Goal: Task Accomplishment & Management: Use online tool/utility

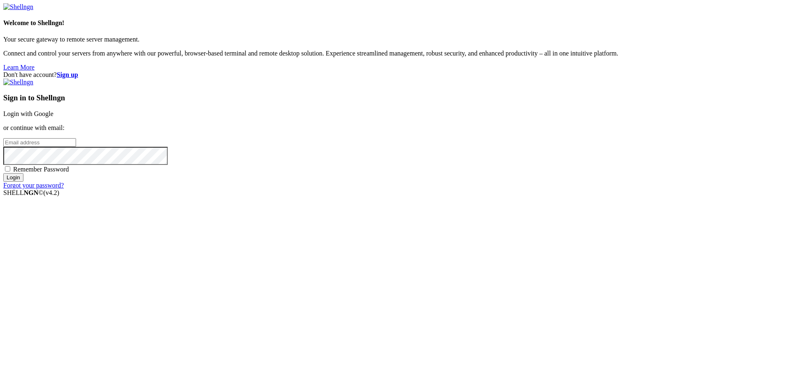
click at [53, 117] on link "Login with Google" at bounding box center [28, 113] width 50 height 7
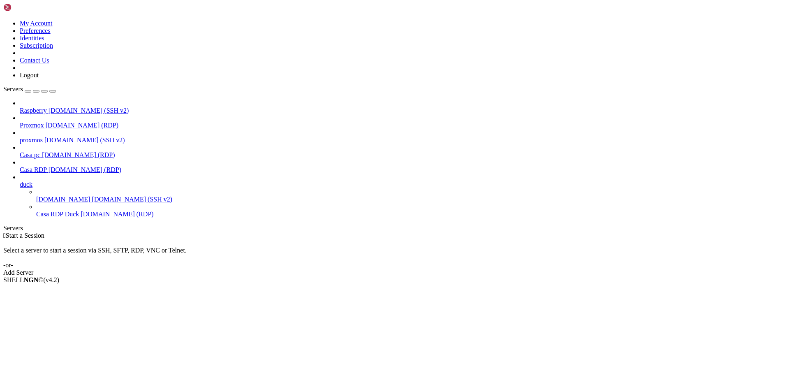
click at [20, 166] on icon at bounding box center [20, 166] width 0 height 0
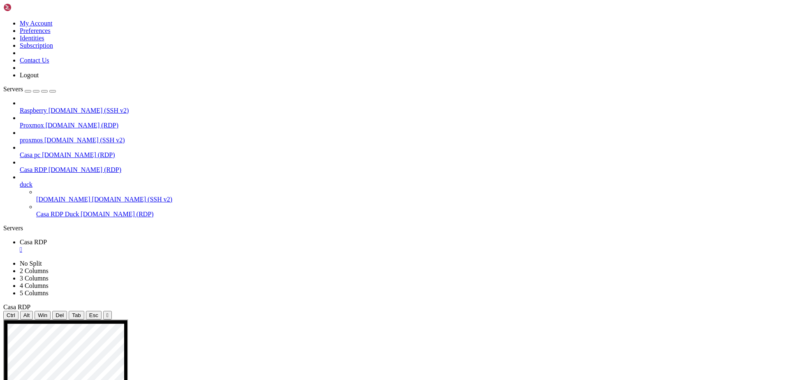
click at [46, 122] on span "[DOMAIN_NAME] (RDP)" at bounding box center [82, 125] width 73 height 7
click at [49, 107] on span "[DOMAIN_NAME] (SSH v2)" at bounding box center [89, 110] width 81 height 7
click at [51, 136] on span "[DOMAIN_NAME] (SSH v2)" at bounding box center [84, 139] width 81 height 7
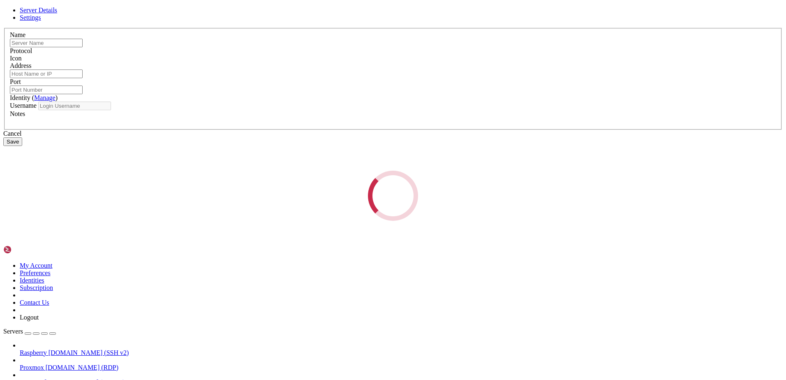
type input "proxmos"
type input "[DOMAIN_NAME]"
type input "77"
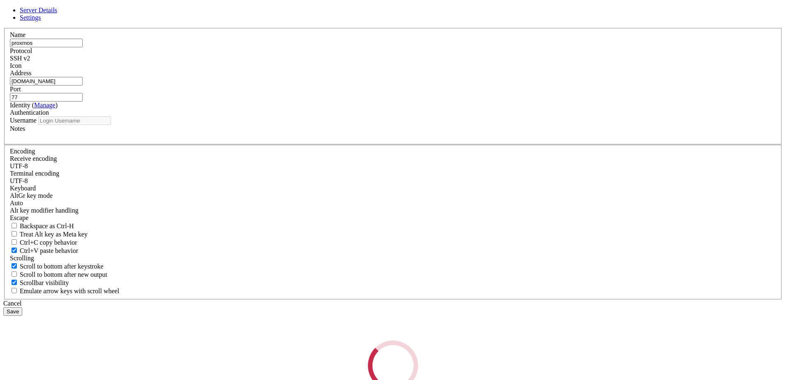
type input "root"
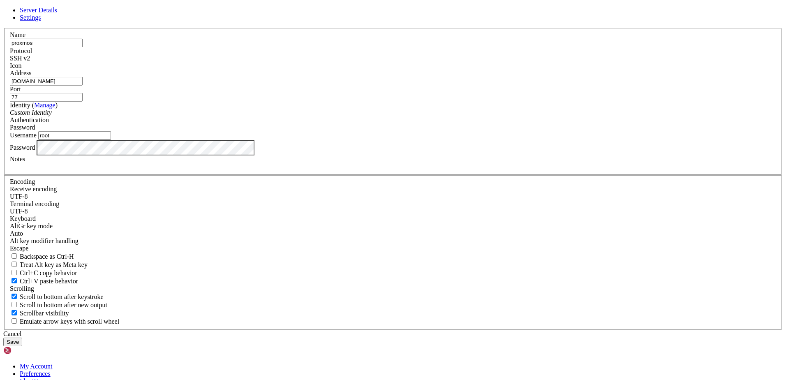
click at [83, 102] on input "77" at bounding box center [46, 97] width 73 height 9
click at [557, 48] on div "Server Details Settings Name proxmos Protocol SSH v2 Icon" at bounding box center [392, 177] width 779 height 340
click at [22, 338] on button "Save" at bounding box center [12, 342] width 19 height 9
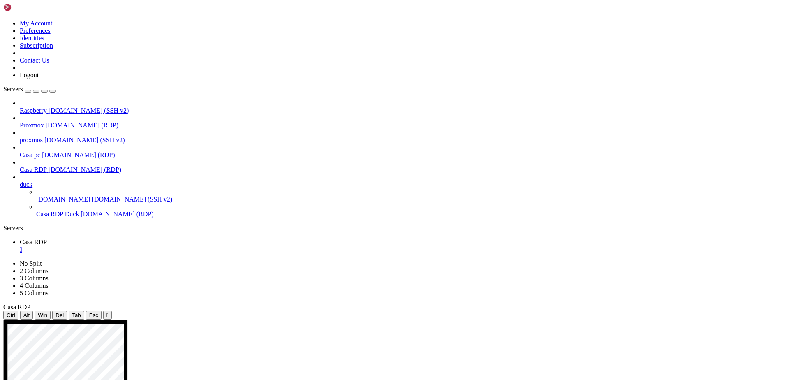
click at [60, 136] on span "[DOMAIN_NAME] (SSH v2)" at bounding box center [84, 139] width 81 height 7
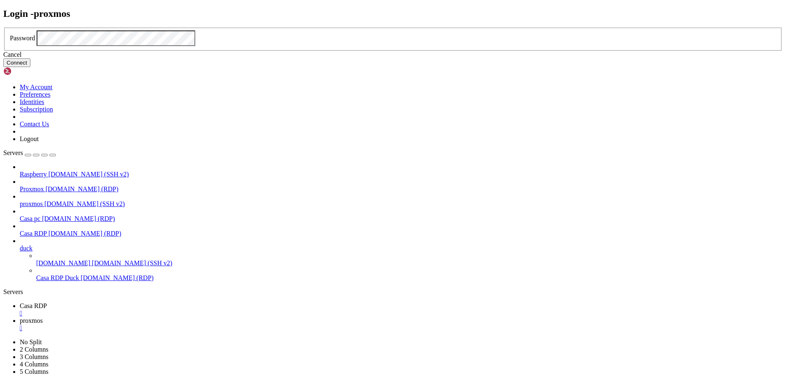
click button "Connect" at bounding box center [16, 62] width 27 height 9
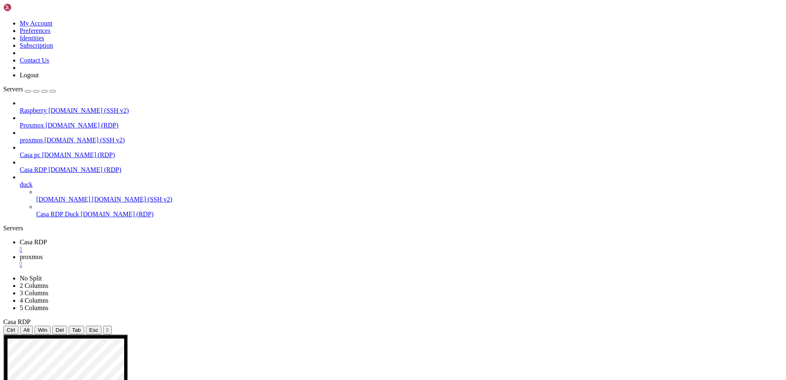
click at [204, 261] on div "" at bounding box center [401, 264] width 763 height 7
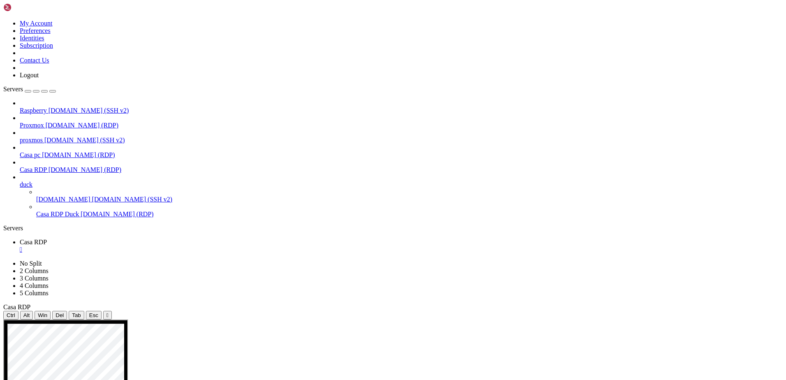
drag, startPoint x: 233, startPoint y: 444, endPoint x: 110, endPoint y: 428, distance: 124.4
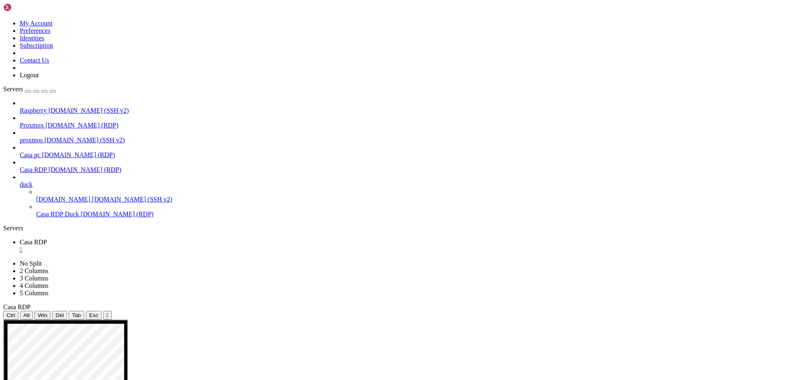
drag, startPoint x: 197, startPoint y: 430, endPoint x: 274, endPoint y: 484, distance: 94.5
drag, startPoint x: 623, startPoint y: 453, endPoint x: 664, endPoint y: 451, distance: 40.8
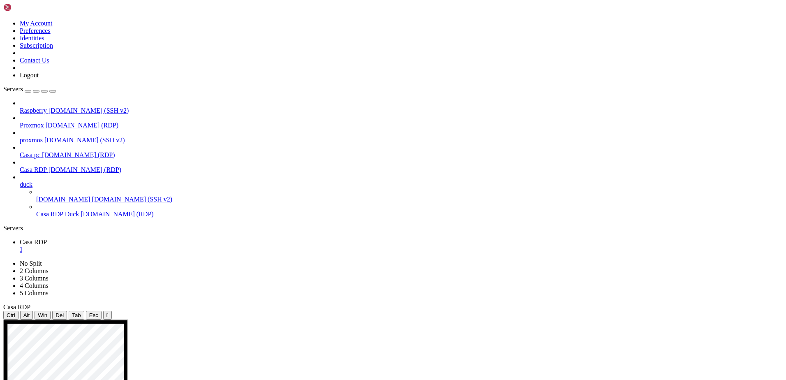
drag, startPoint x: 245, startPoint y: 426, endPoint x: 245, endPoint y: 490, distance: 64.5
drag, startPoint x: 221, startPoint y: 448, endPoint x: 222, endPoint y: 473, distance: 25.1
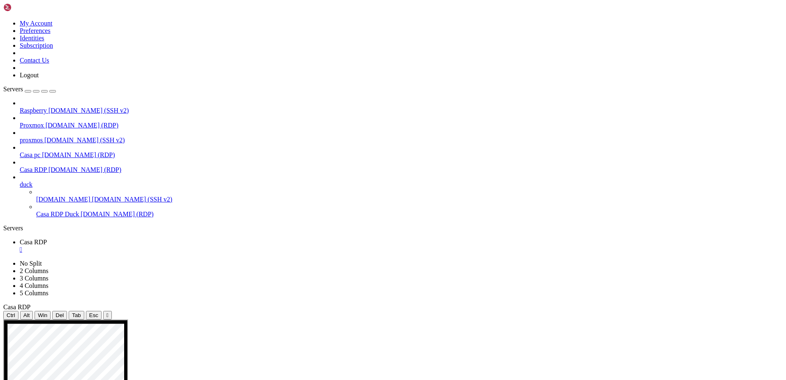
drag, startPoint x: 215, startPoint y: 458, endPoint x: 206, endPoint y: 427, distance: 32.5
drag, startPoint x: 179, startPoint y: 469, endPoint x: 223, endPoint y: 445, distance: 50.0
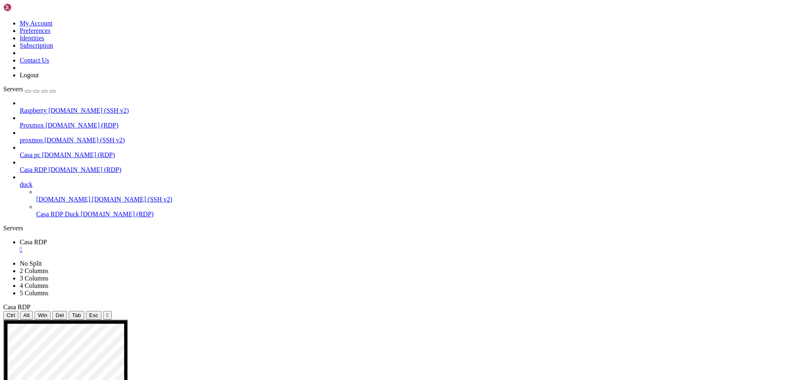
drag, startPoint x: 444, startPoint y: 592, endPoint x: 253, endPoint y: 570, distance: 192.8
drag, startPoint x: 241, startPoint y: 576, endPoint x: 444, endPoint y: 593, distance: 203.8
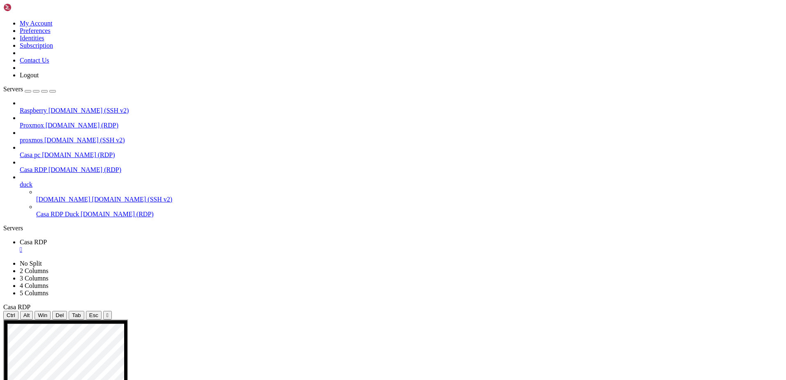
drag, startPoint x: 207, startPoint y: 551, endPoint x: 152, endPoint y: 551, distance: 55.5
